Goal: Complete application form

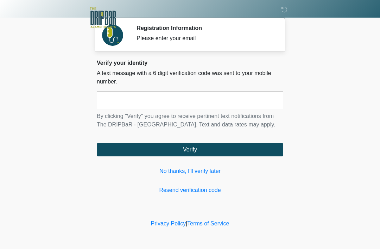
scroll to position [58, 43]
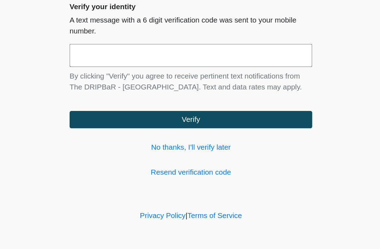
click at [153, 92] on input "text" at bounding box center [190, 101] width 187 height 18
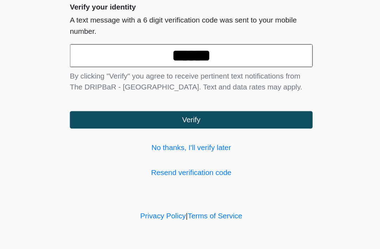
type input "******"
click at [271, 57] on body "‎ ‎ ‎ Registration Information Please enter your email Please connect to Wi-Fi …" at bounding box center [190, 124] width 380 height 249
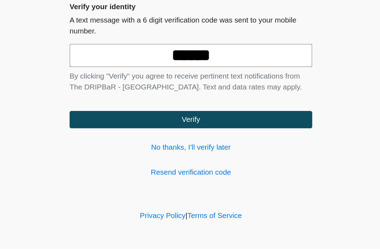
click at [213, 143] on button "Verify" at bounding box center [190, 149] width 187 height 13
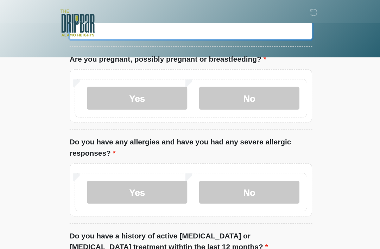
click at [165, 30] on input "What is your primary language?" at bounding box center [190, 23] width 187 height 13
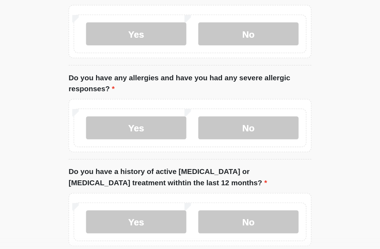
type input "*******"
click at [197, 84] on label "No" at bounding box center [235, 76] width 77 height 18
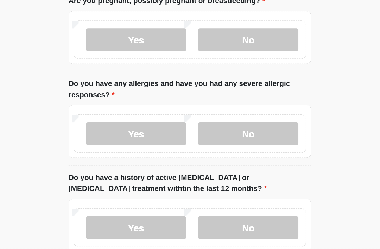
scroll to position [64, 0]
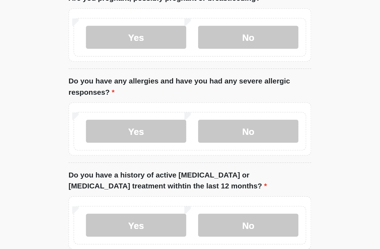
click at [220, 133] on label "No" at bounding box center [235, 142] width 77 height 18
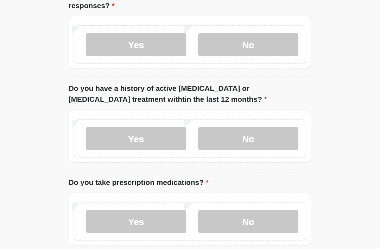
scroll to position [131, 0]
click at [215, 138] on label "No" at bounding box center [235, 147] width 77 height 18
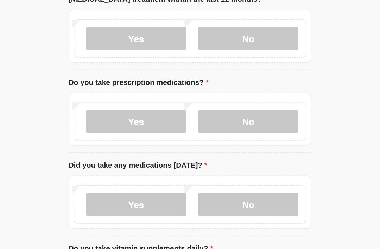
click at [209, 125] on label "No" at bounding box center [235, 134] width 77 height 18
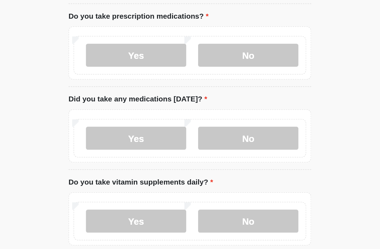
scroll to position [259, 0]
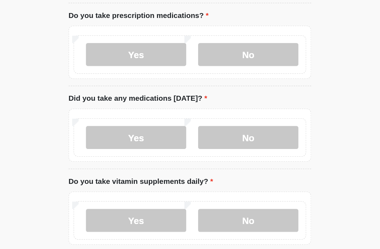
click at [207, 137] on label "No" at bounding box center [235, 146] width 77 height 18
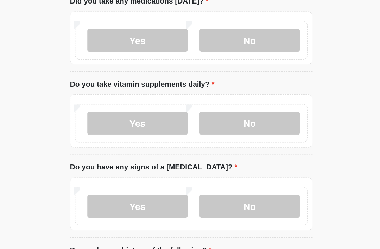
scroll to position [335, 0]
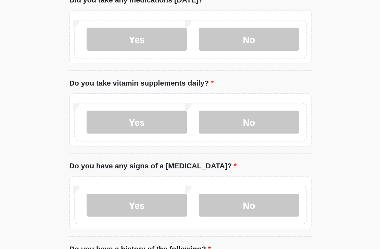
click at [126, 125] on label "Yes" at bounding box center [148, 134] width 77 height 18
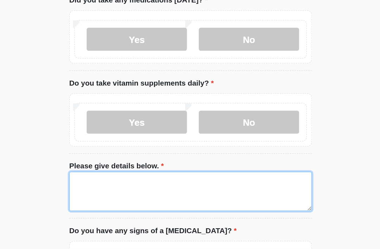
click at [167, 172] on textarea "Please give details below." at bounding box center [190, 187] width 187 height 30
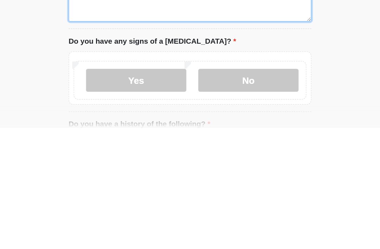
scroll to position [378, 0]
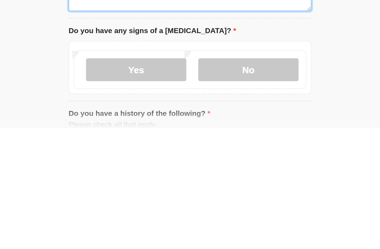
type textarea "**********"
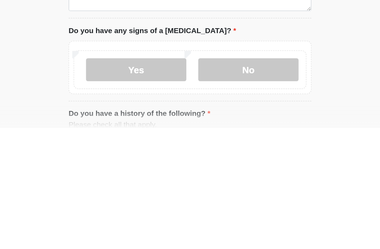
click at [206, 195] on label "No" at bounding box center [235, 204] width 77 height 18
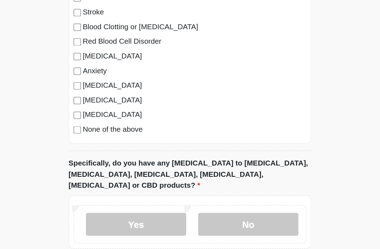
scroll to position [630, 0]
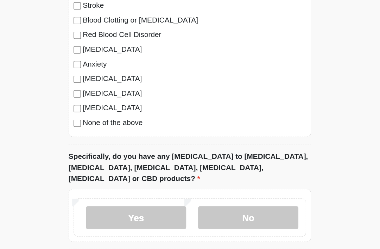
click at [108, 130] on label "None of the above" at bounding box center [194, 134] width 172 height 8
click at [210, 199] on label "No" at bounding box center [235, 208] width 77 height 18
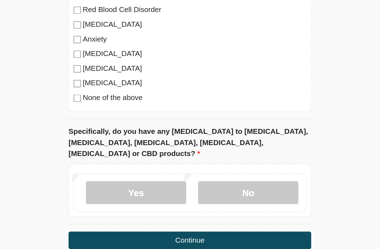
scroll to position [659, 0]
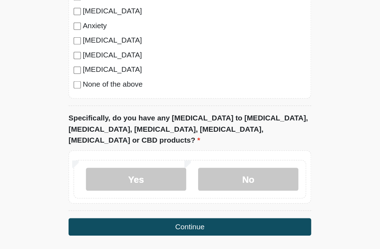
click at [145, 208] on button "Continue" at bounding box center [190, 214] width 187 height 13
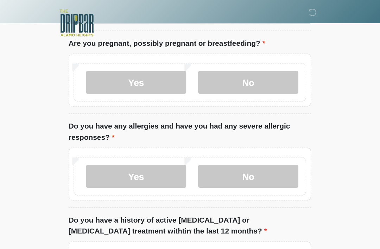
scroll to position [0, 0]
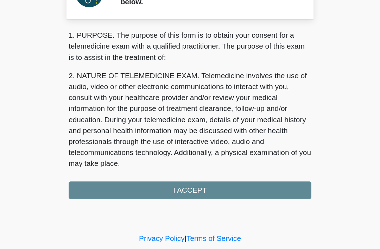
click at [225, 144] on div "1. PURPOSE. The purpose of this form is to obtain your consent for a telemedici…" at bounding box center [190, 128] width 187 height 130
click at [164, 143] on div "1. PURPOSE. The purpose of this form is to obtain your consent for a telemedici…" at bounding box center [190, 128] width 187 height 130
click at [162, 145] on div "1. PURPOSE. The purpose of this form is to obtain your consent for a telemedici…" at bounding box center [190, 128] width 187 height 130
click at [167, 143] on div "1. PURPOSE. The purpose of this form is to obtain your consent for a telemedici…" at bounding box center [190, 128] width 187 height 130
click at [149, 144] on div "1. PURPOSE. The purpose of this form is to obtain your consent for a telemedici…" at bounding box center [190, 128] width 187 height 130
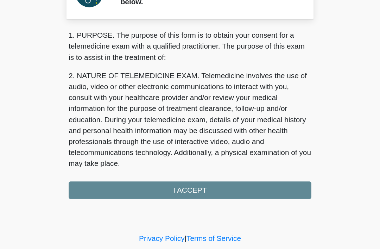
click at [148, 144] on div "1. PURPOSE. The purpose of this form is to obtain your consent for a telemedici…" at bounding box center [190, 128] width 187 height 130
click at [148, 147] on div "1. PURPOSE. The purpose of this form is to obtain your consent for a telemedici…" at bounding box center [190, 128] width 187 height 130
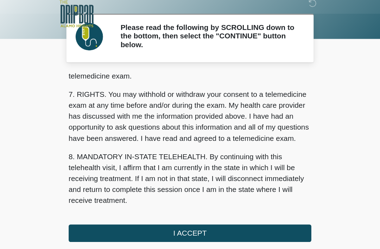
click at [162, 180] on button "I ACCEPT" at bounding box center [190, 186] width 187 height 13
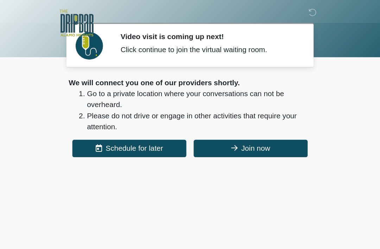
click at [206, 114] on button "Join now" at bounding box center [237, 113] width 88 height 13
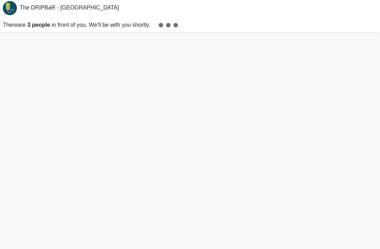
scroll to position [2, 0]
